Goal: Transaction & Acquisition: Purchase product/service

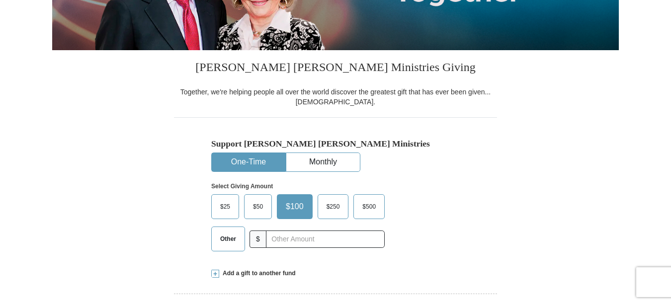
scroll to position [249, 0]
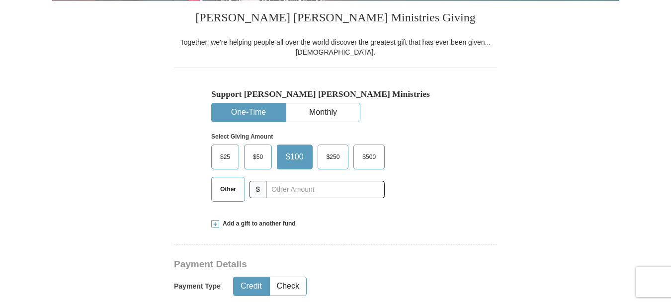
click at [292, 152] on span "$100" at bounding box center [295, 157] width 28 height 15
click at [0, 0] on input "$100" at bounding box center [0, 0] width 0 height 0
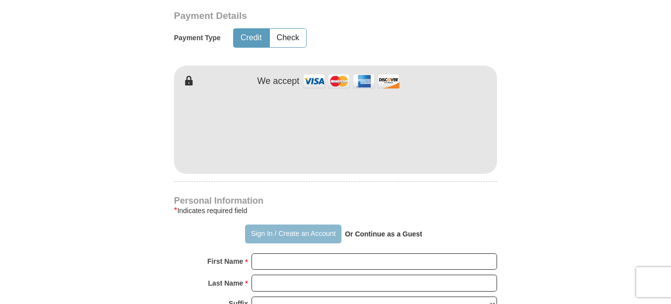
scroll to position [547, 0]
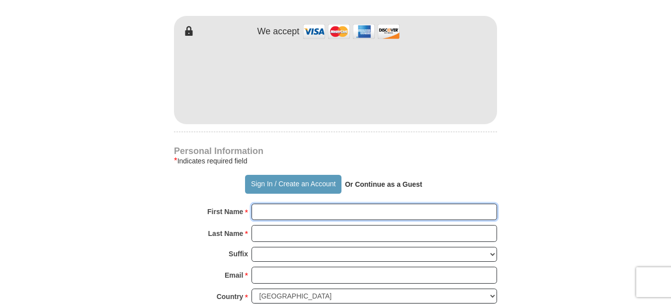
click at [287, 212] on input "First Name *" at bounding box center [375, 212] width 246 height 17
type input "[PERSON_NAME]"
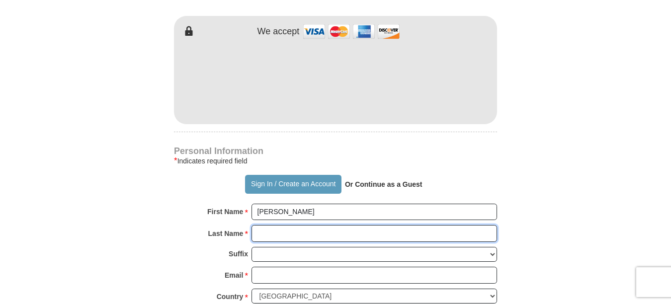
type input "[PERSON_NAME]"
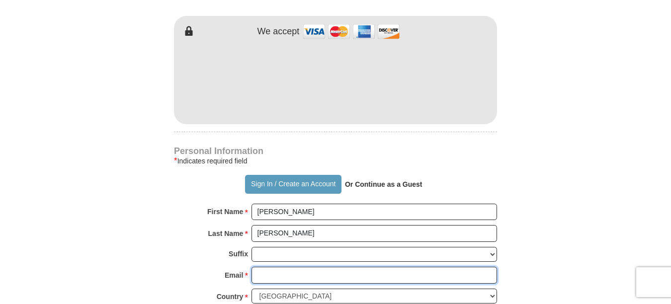
type input "[EMAIL_ADDRESS][DOMAIN_NAME]"
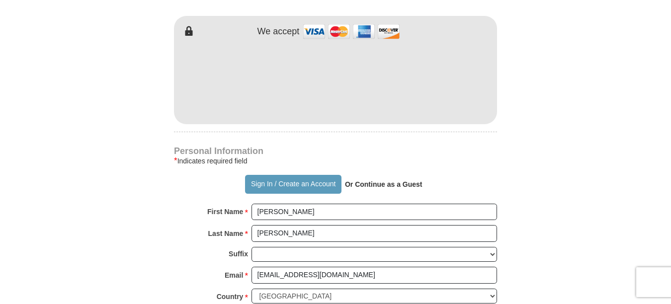
type input "[STREET_ADDRESS]"
type input "Frisco"
select select "[GEOGRAPHIC_DATA]"
type input "75034"
type input "[PHONE_NUMBER]"
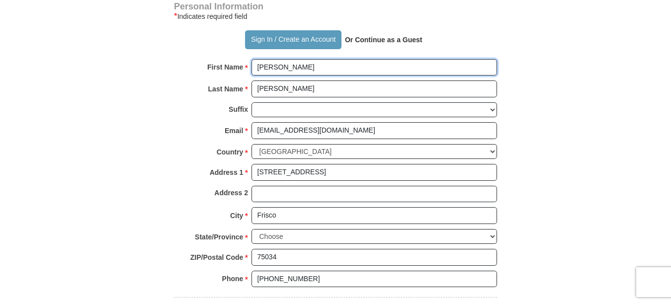
scroll to position [647, 0]
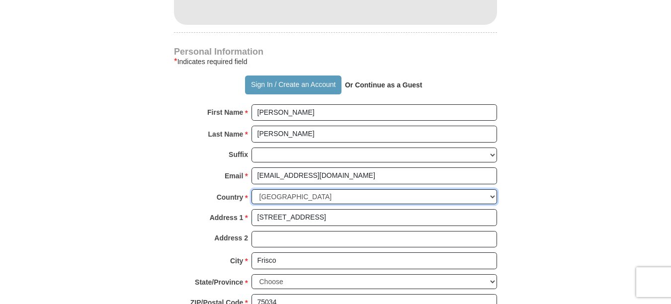
click at [316, 198] on select "[GEOGRAPHIC_DATA] [GEOGRAPHIC_DATA] [GEOGRAPHIC_DATA] [GEOGRAPHIC_DATA] [GEOGRA…" at bounding box center [375, 196] width 246 height 15
click at [325, 200] on select "[GEOGRAPHIC_DATA] [GEOGRAPHIC_DATA] [GEOGRAPHIC_DATA] [GEOGRAPHIC_DATA] [GEOGRA…" at bounding box center [375, 196] width 246 height 15
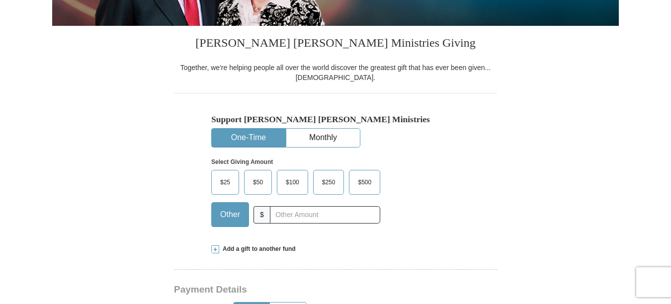
scroll to position [199, 0]
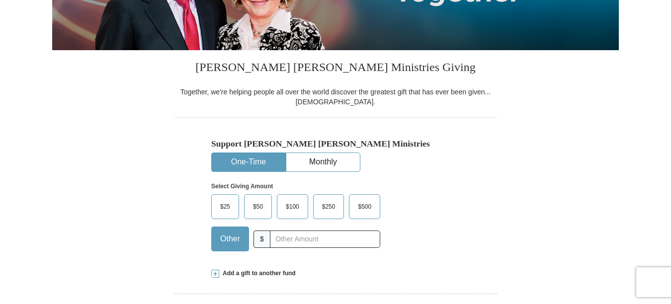
click at [294, 203] on span "$100" at bounding box center [292, 206] width 23 height 15
click at [0, 0] on input "$100" at bounding box center [0, 0] width 0 height 0
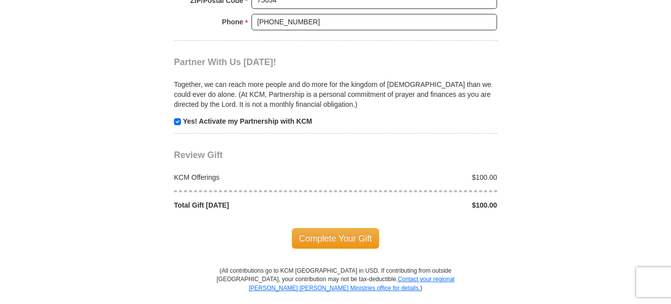
scroll to position [945, 0]
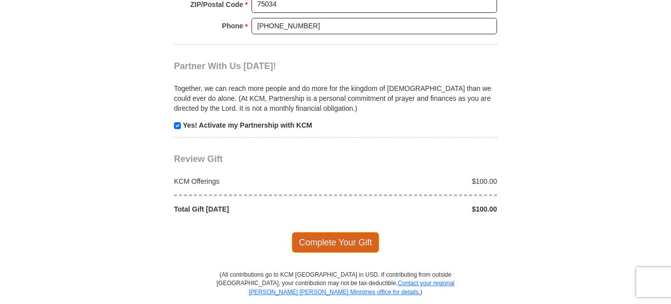
click at [329, 242] on span "Complete Your Gift" at bounding box center [336, 242] width 88 height 21
